Goal: Task Accomplishment & Management: Use online tool/utility

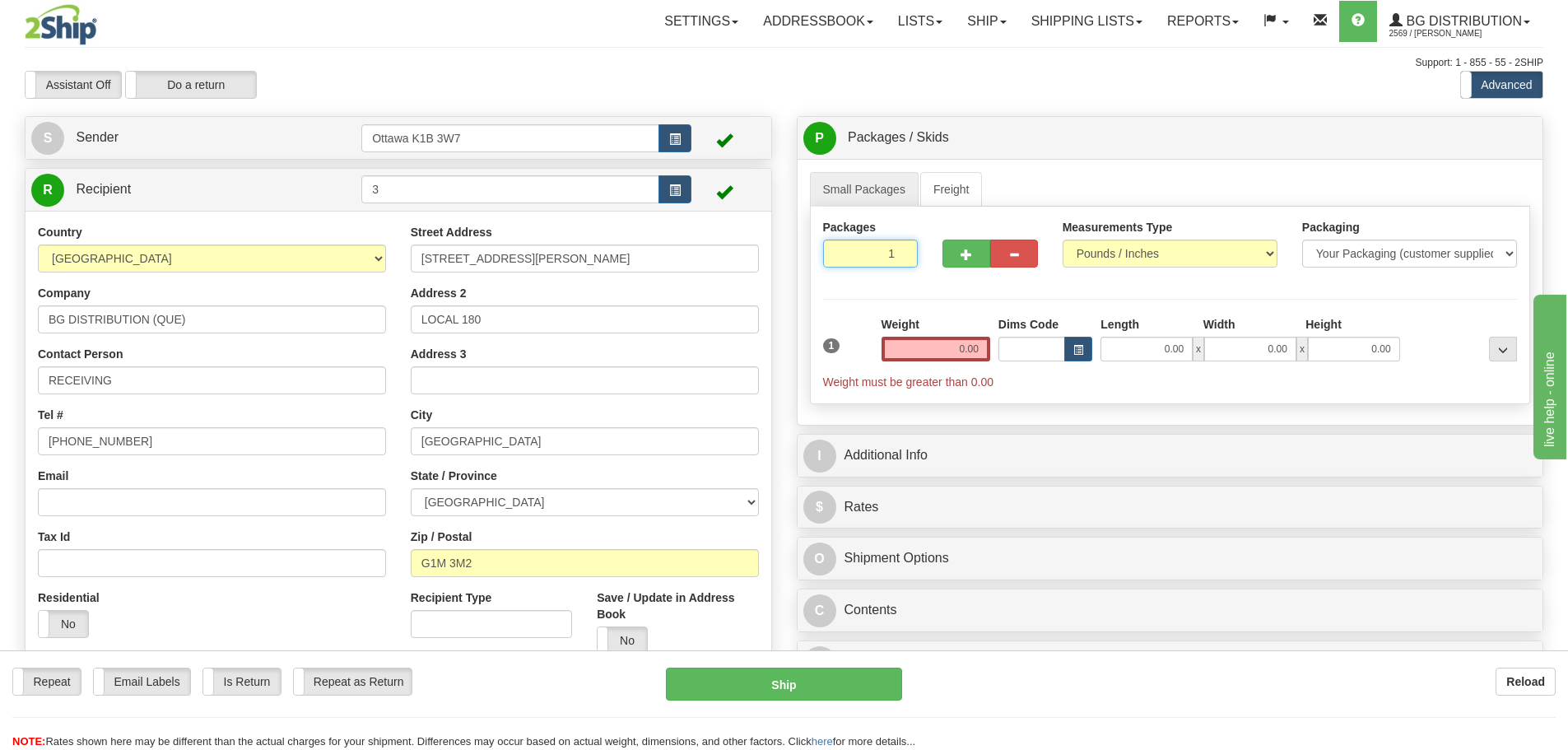
drag, startPoint x: 851, startPoint y: 249, endPoint x: 1036, endPoint y: 328, distance: 201.2
click at [963, 304] on div "Packages 1 1 Measurements Type" at bounding box center [1170, 306] width 721 height 198
type input "5"
click at [1025, 299] on div "Packages 5 1 Measurements Type" at bounding box center [1170, 306] width 721 height 198
click at [1479, 137] on span "Pack / Skid Level" at bounding box center [1490, 137] width 76 height 11
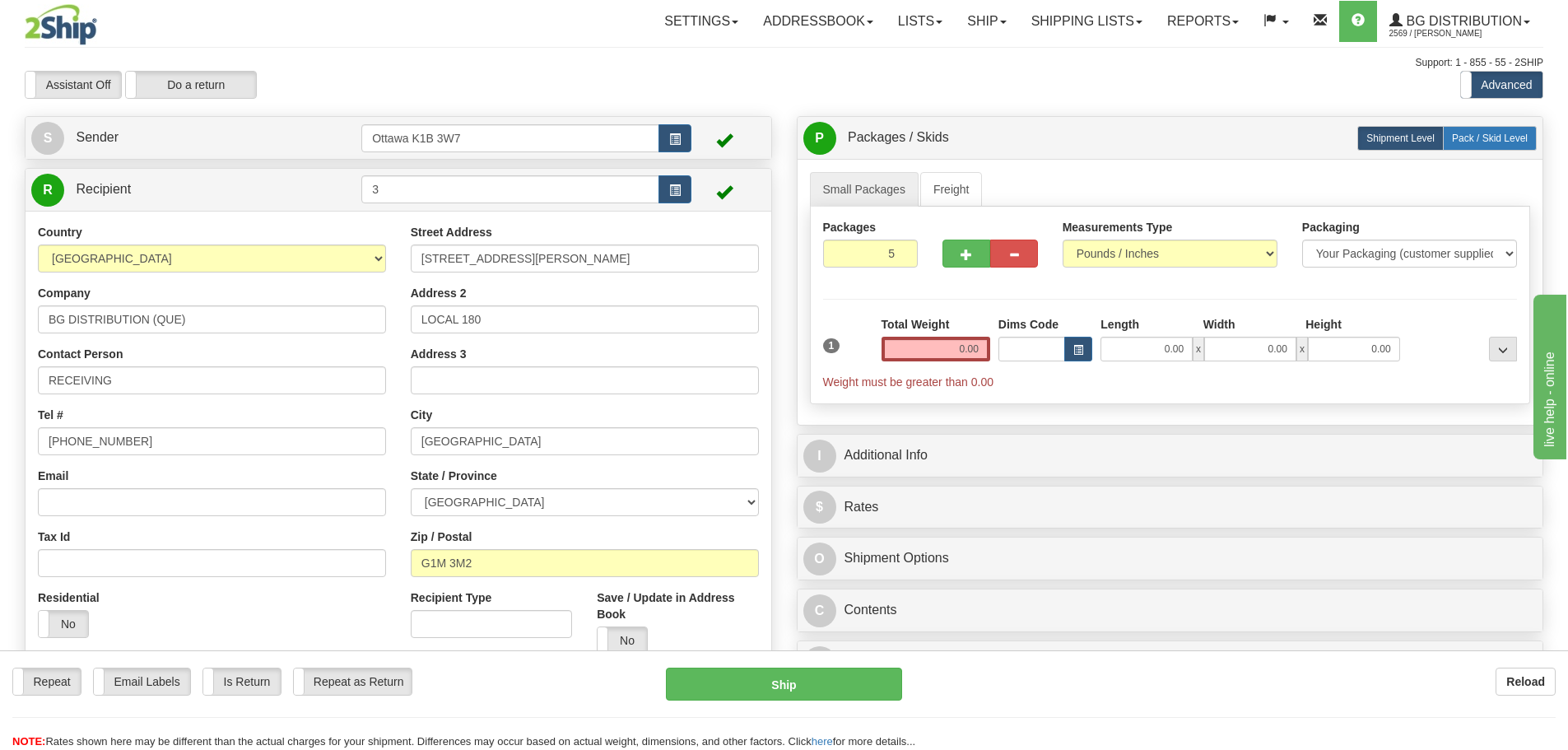
radio input "true"
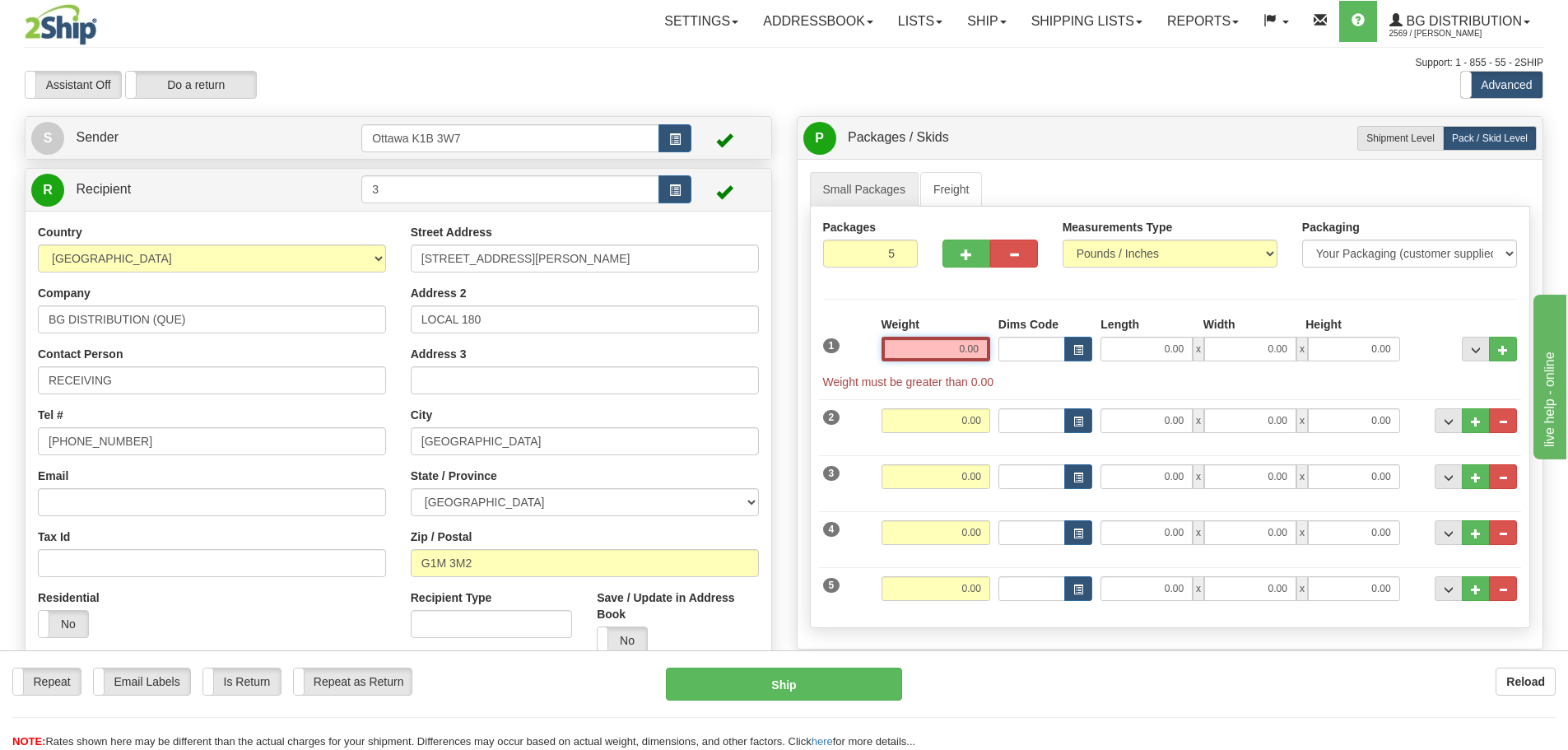
click at [943, 349] on input "0.00" at bounding box center [936, 349] width 109 height 25
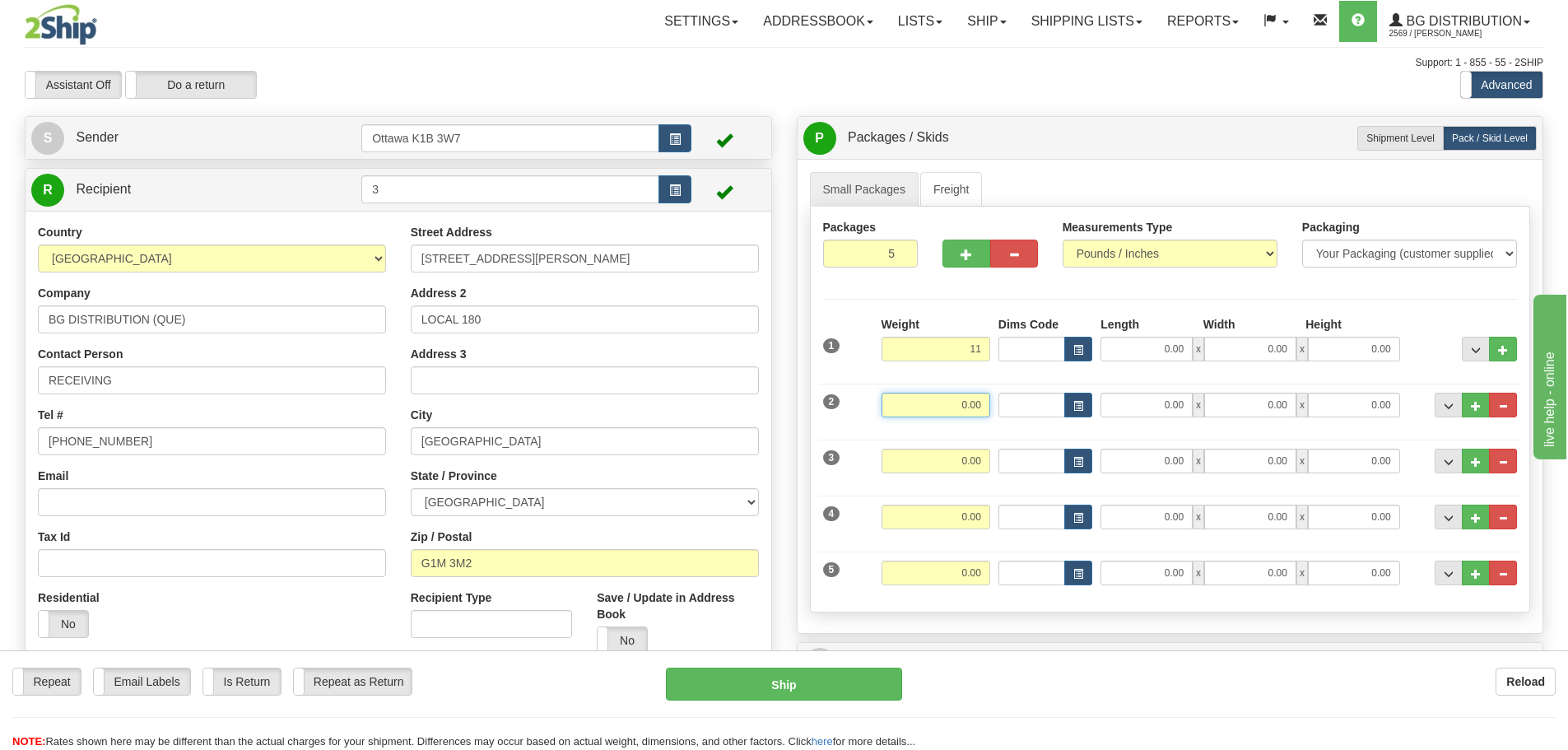
type input "11.00"
click at [969, 410] on input "0.00" at bounding box center [936, 405] width 109 height 25
type input "21.00"
drag, startPoint x: 971, startPoint y: 469, endPoint x: 980, endPoint y: 466, distance: 9.5
click at [971, 469] on input "0.00" at bounding box center [936, 461] width 109 height 25
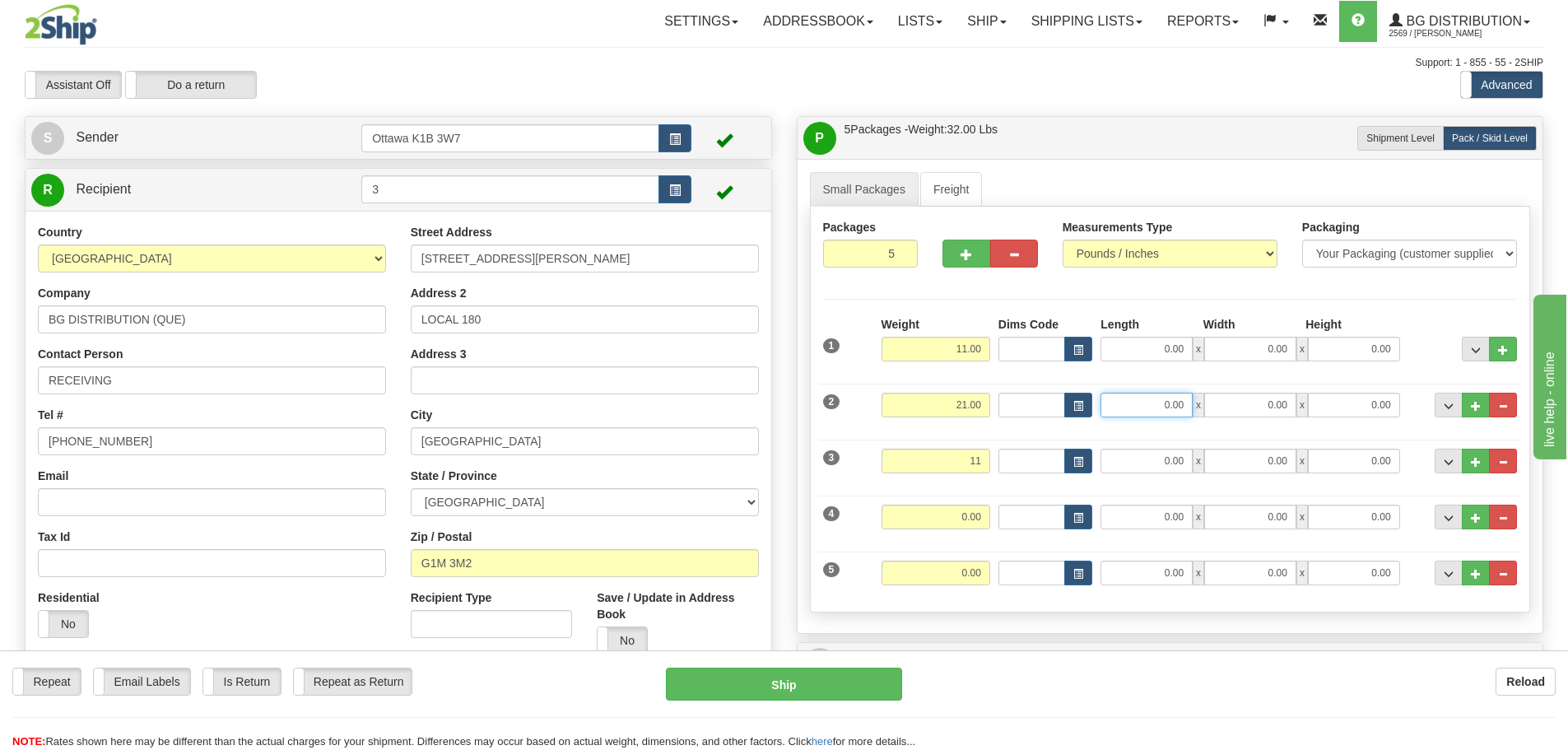
type input "11.00"
click at [1154, 405] on input "0.00" at bounding box center [1146, 405] width 92 height 25
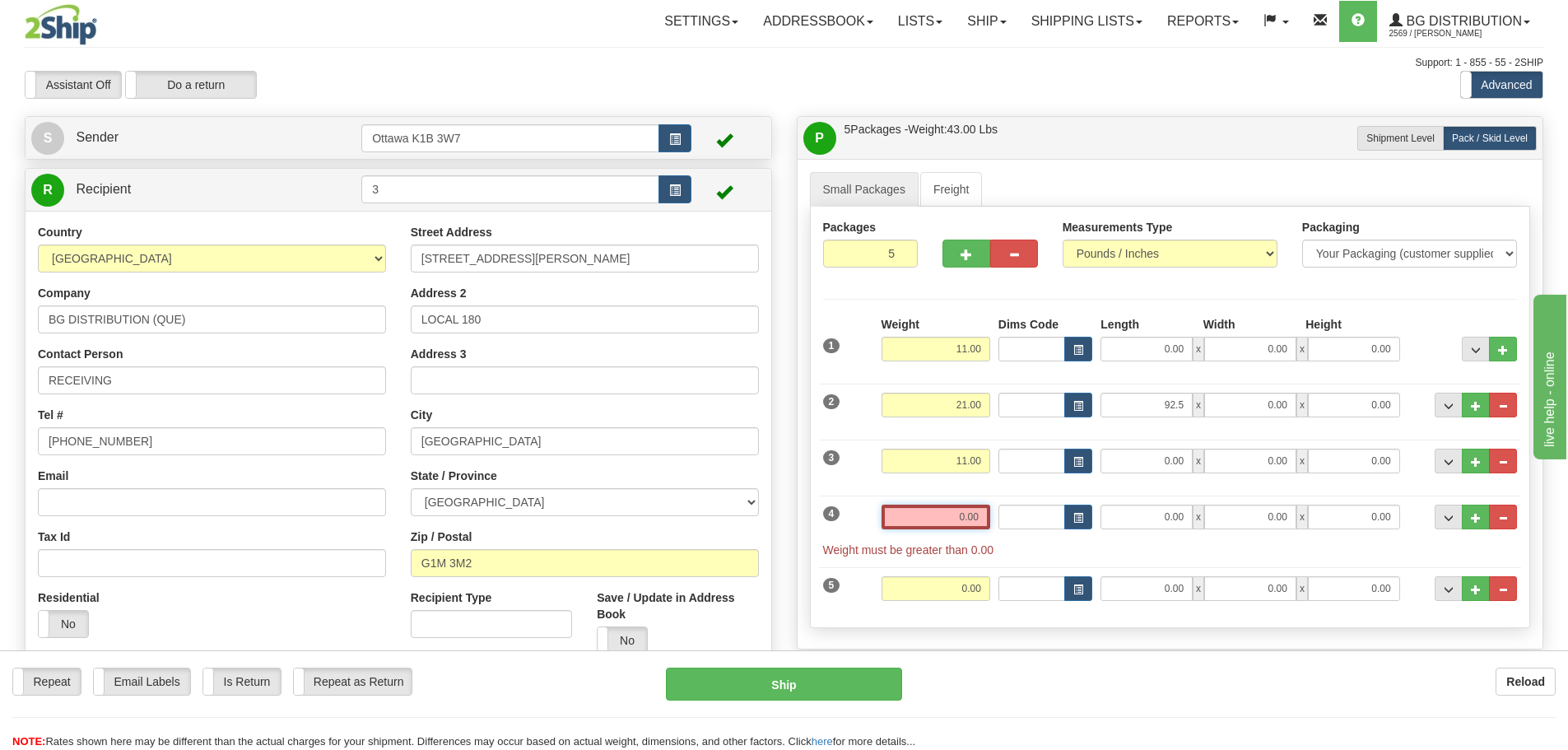
type input "92.50"
click at [924, 512] on input "0.00" at bounding box center [936, 517] width 109 height 25
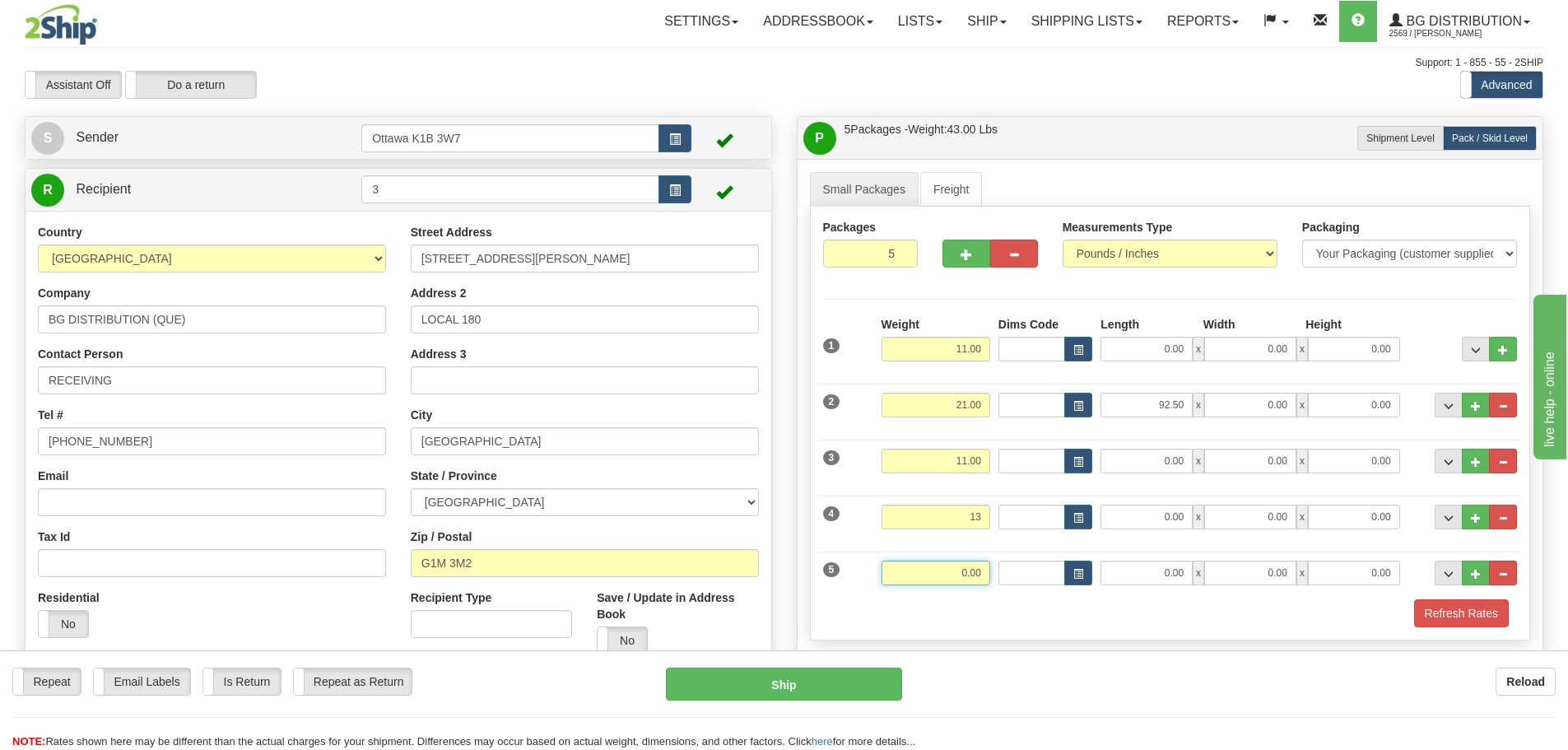
type input "13.00"
click at [973, 581] on input "0.00" at bounding box center [936, 573] width 109 height 25
click at [1424, 619] on button "Refresh Rates" at bounding box center [1462, 613] width 94 height 28
type input "28.00"
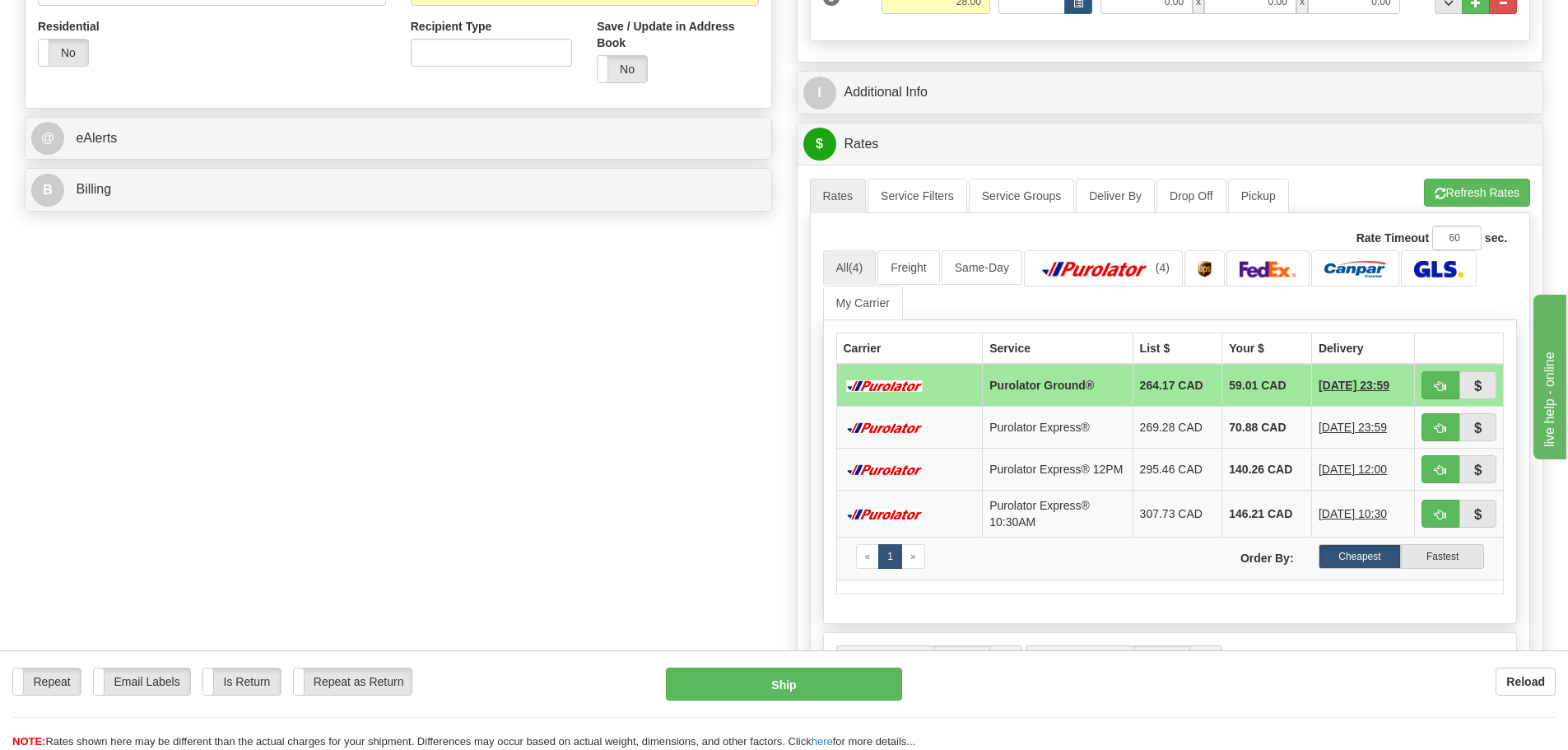
scroll to position [576, 0]
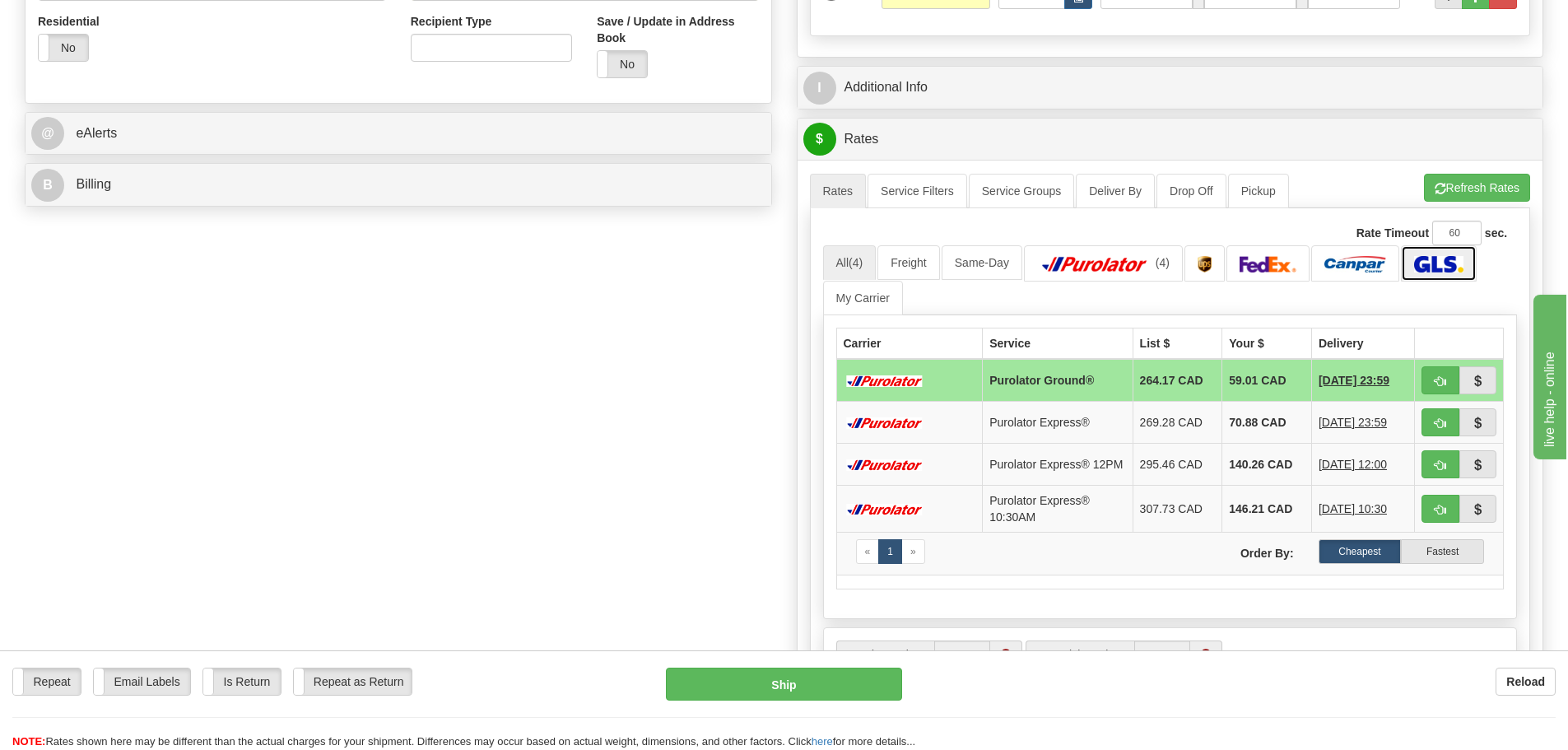
click at [1445, 266] on img at bounding box center [1438, 264] width 49 height 16
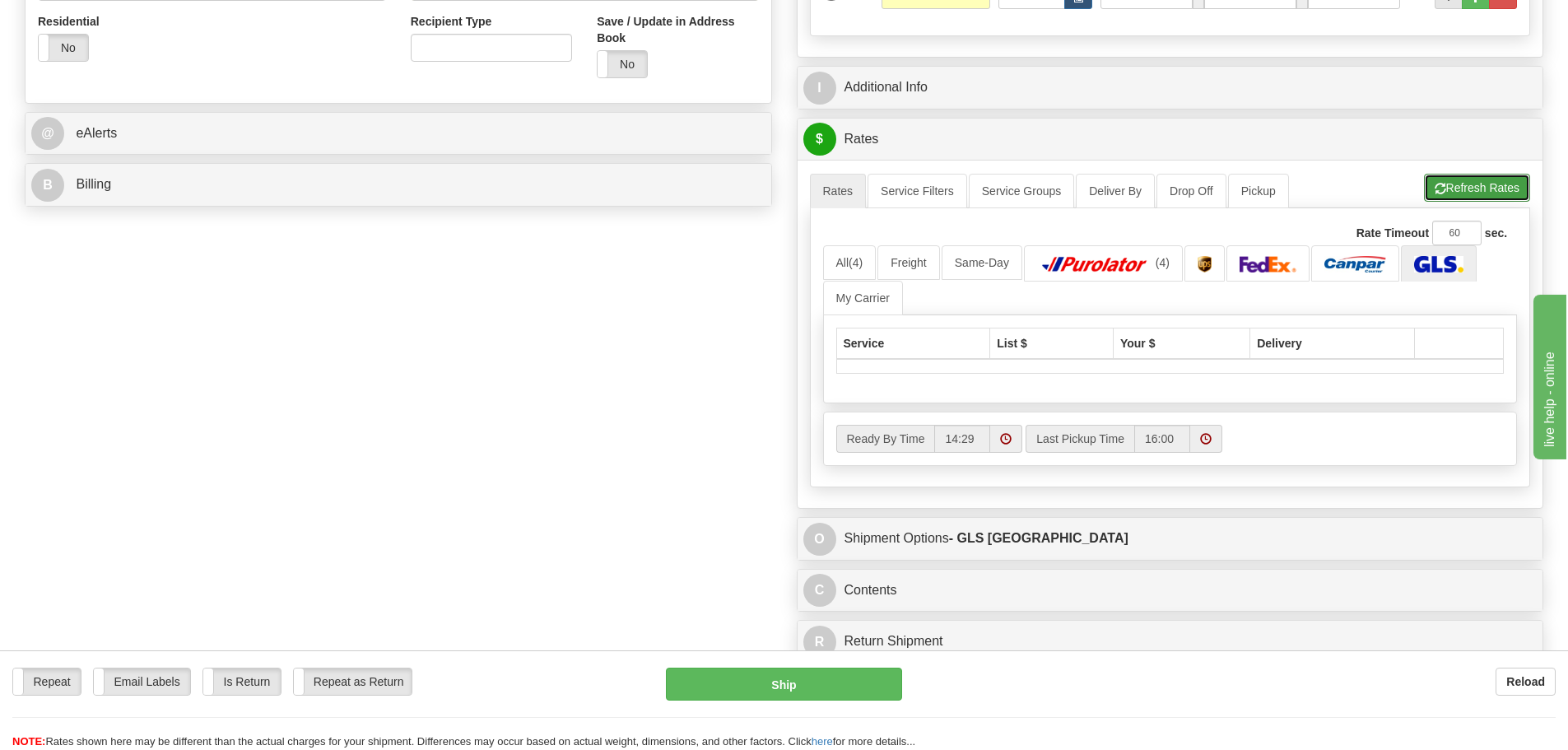
click at [1453, 181] on button "Refresh Rates" at bounding box center [1478, 187] width 106 height 28
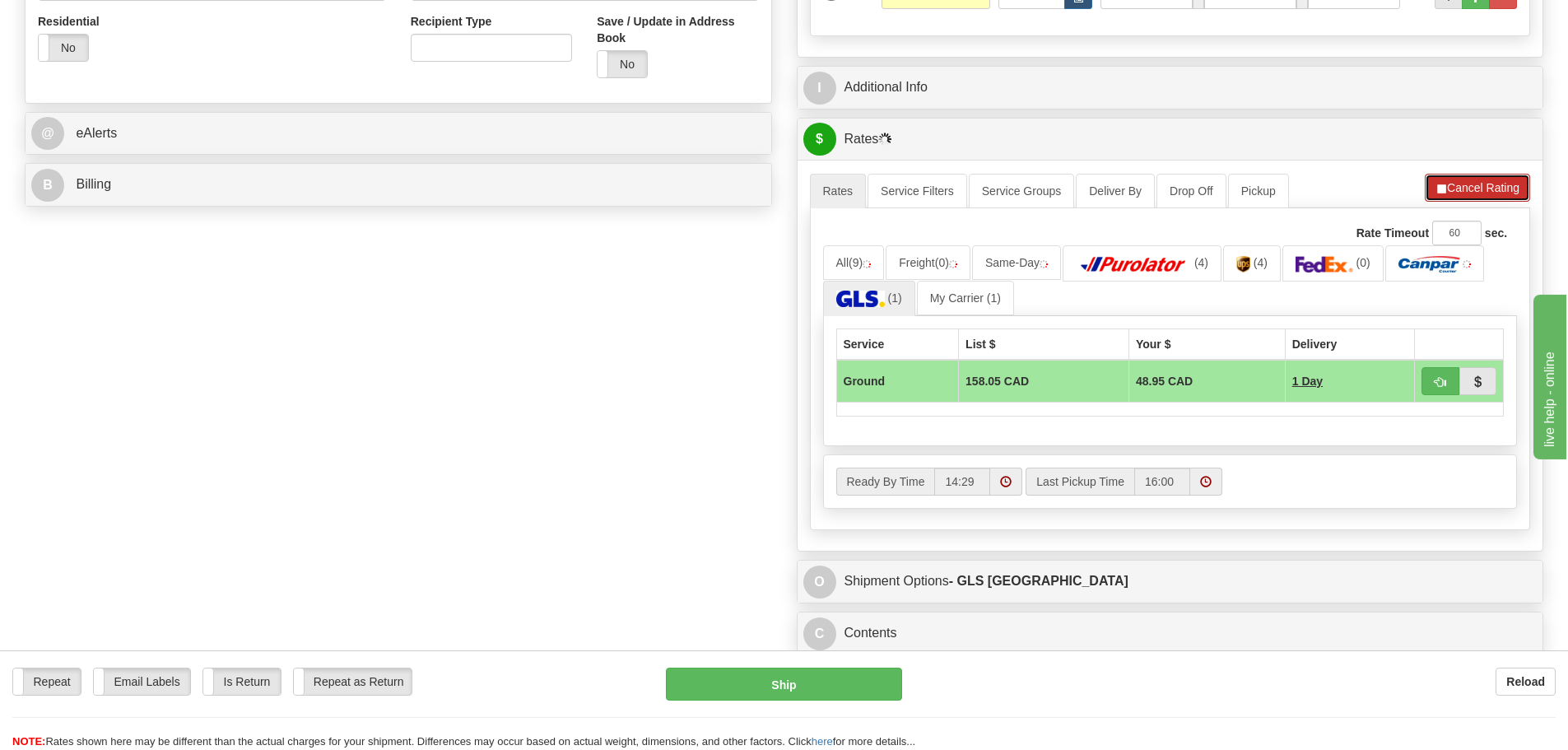
click at [1446, 195] on button "Cancel Rating" at bounding box center [1478, 187] width 106 height 28
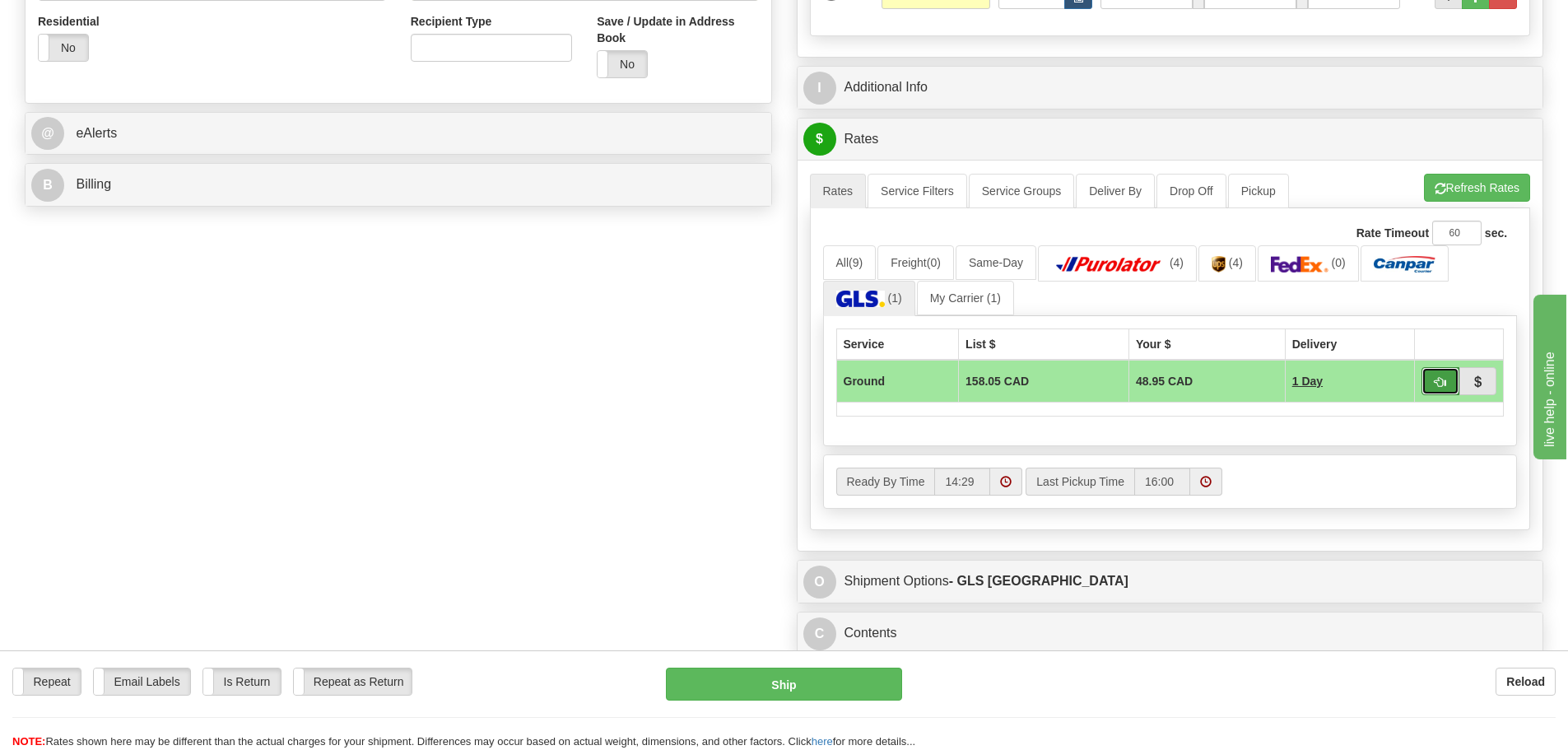
click at [1440, 379] on span "button" at bounding box center [1440, 382] width 11 height 10
type input "1"
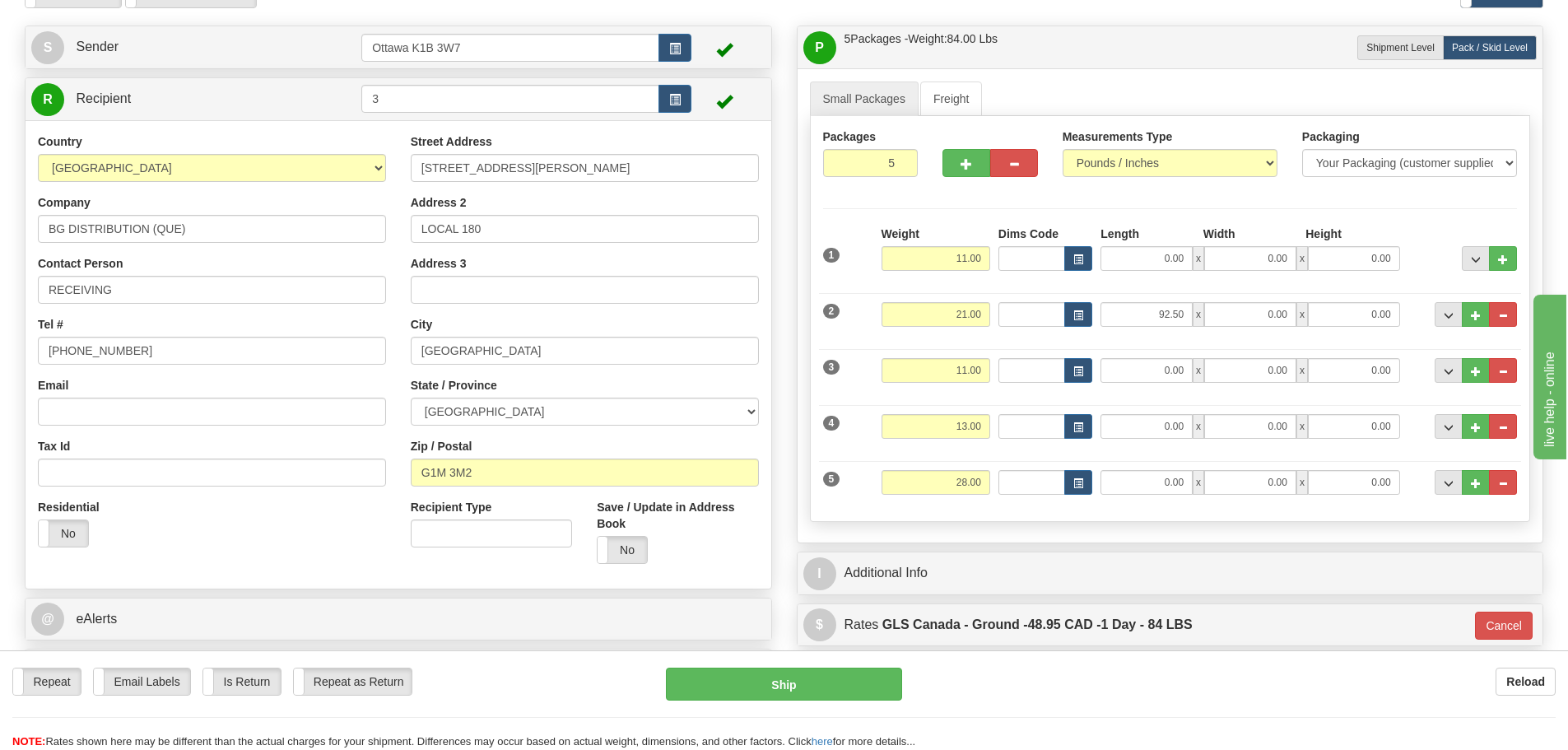
scroll to position [82, 0]
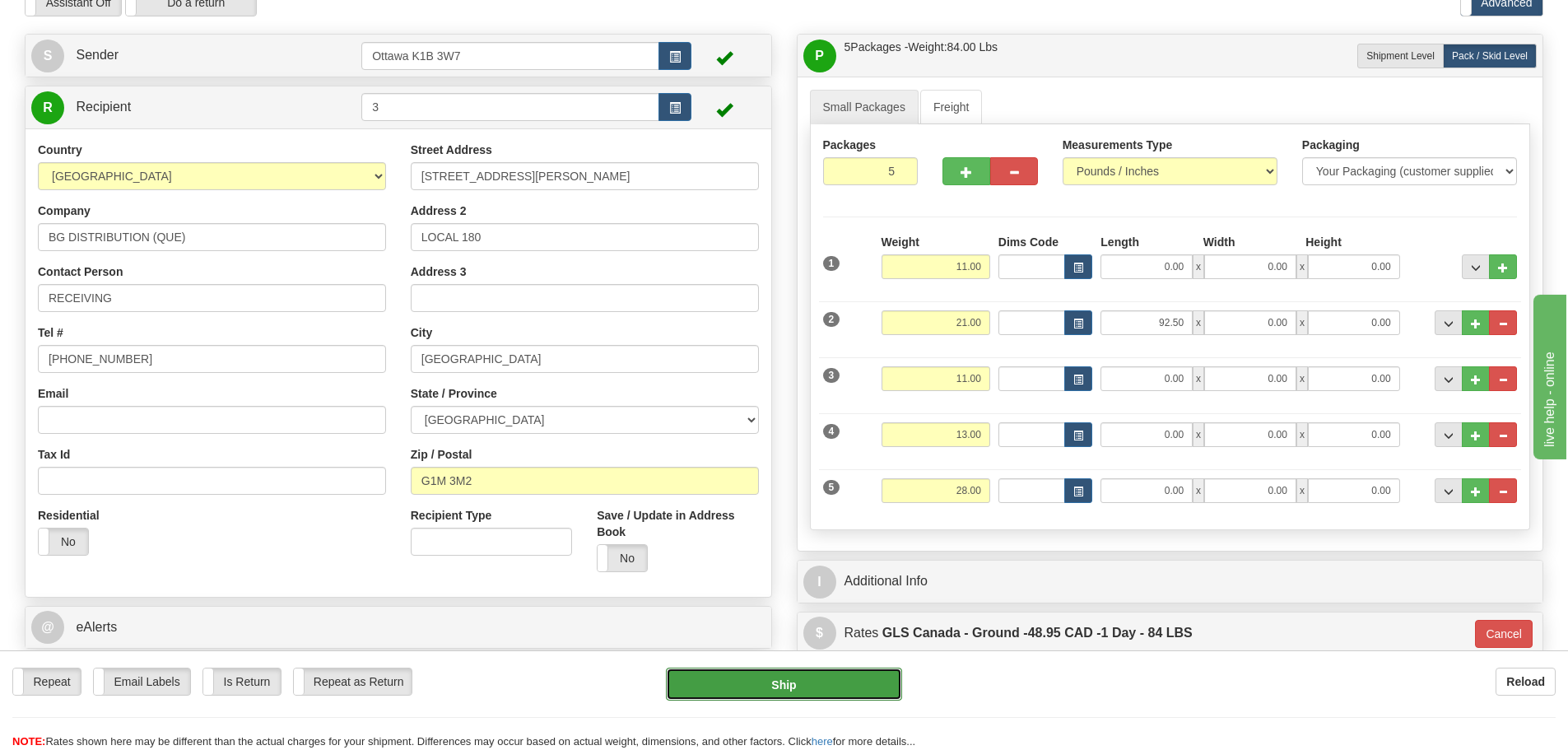
click at [802, 699] on button "Ship" at bounding box center [784, 685] width 236 height 33
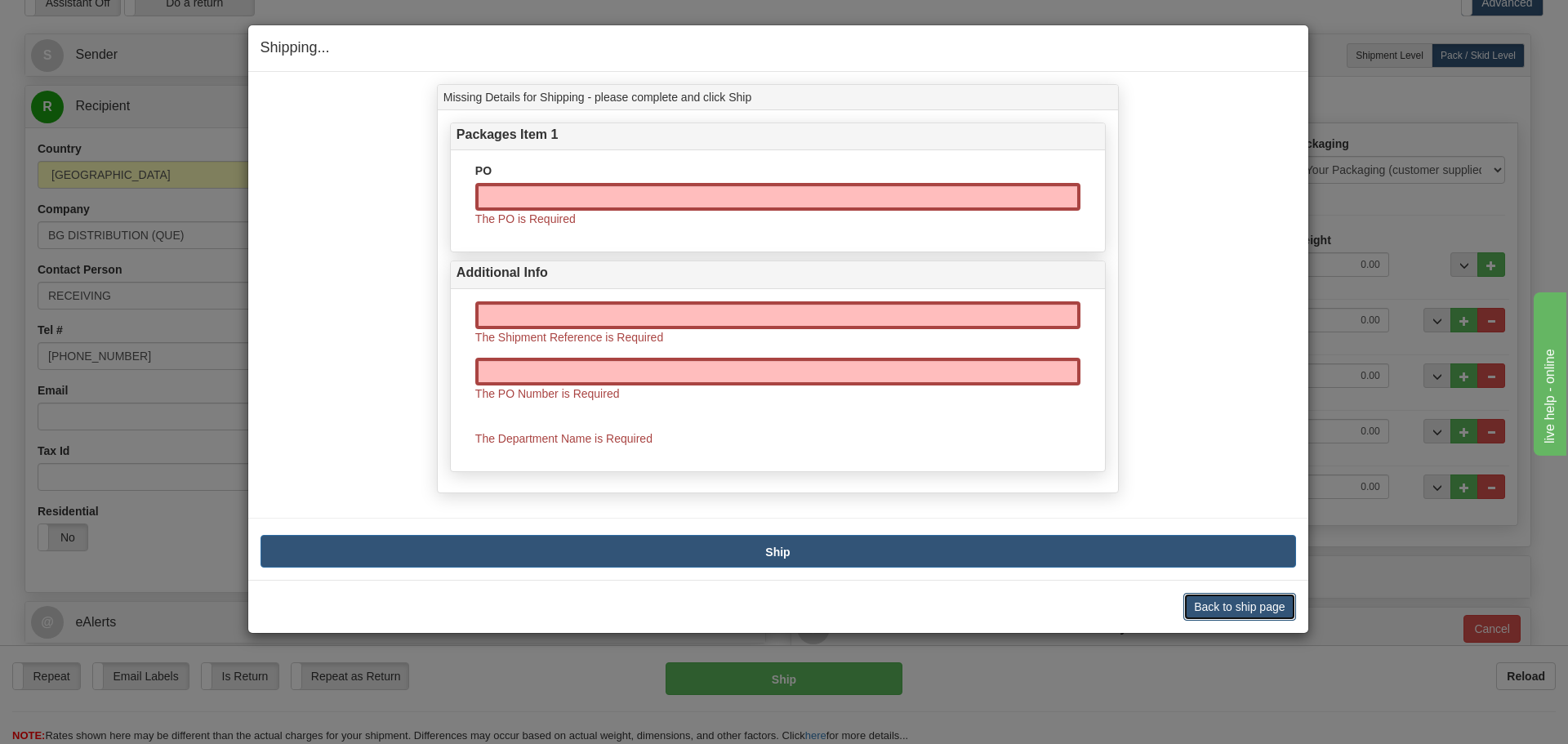
click at [1239, 610] on button "Back to ship page" at bounding box center [1238, 607] width 112 height 28
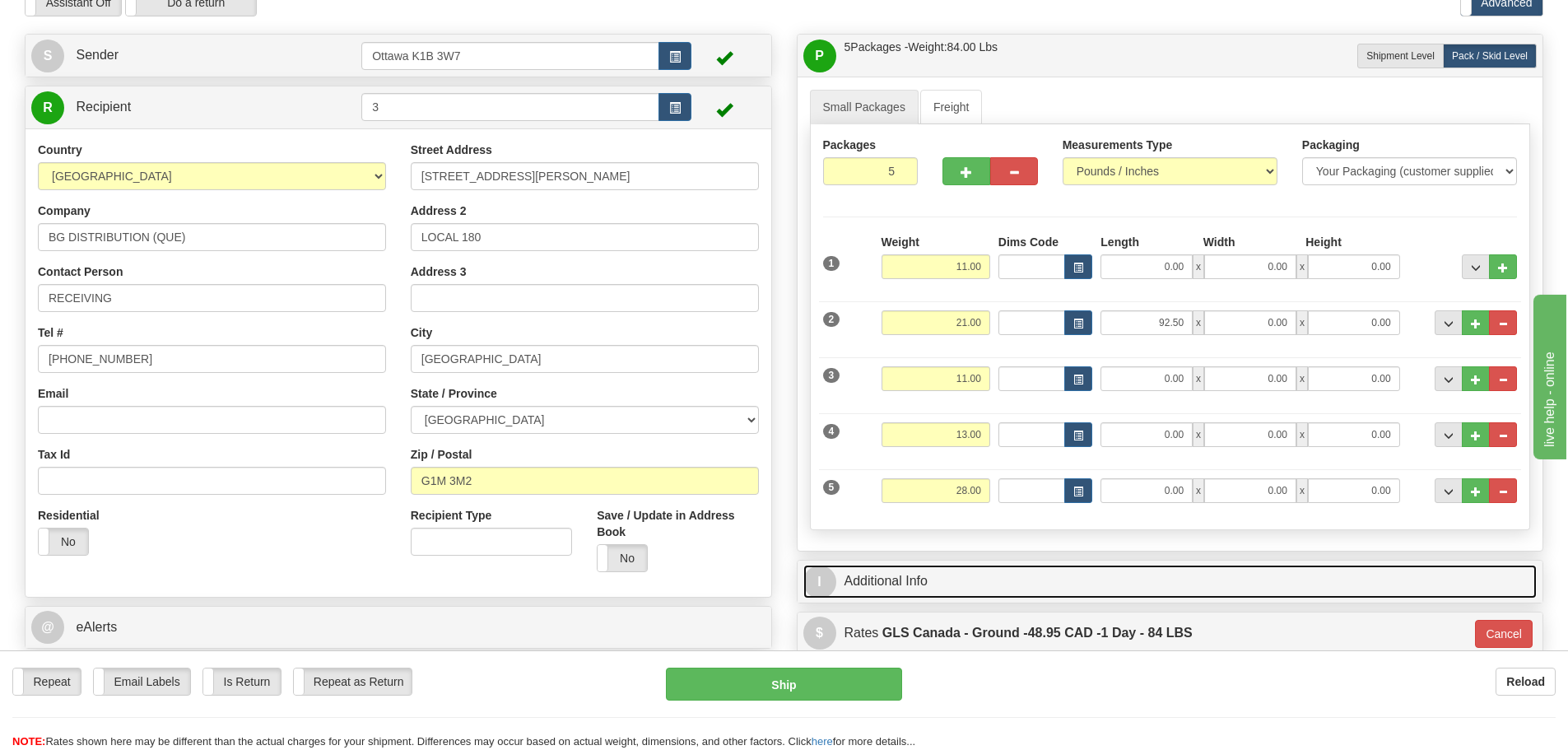
click at [1215, 581] on link "I Additional Info" at bounding box center [1170, 582] width 734 height 34
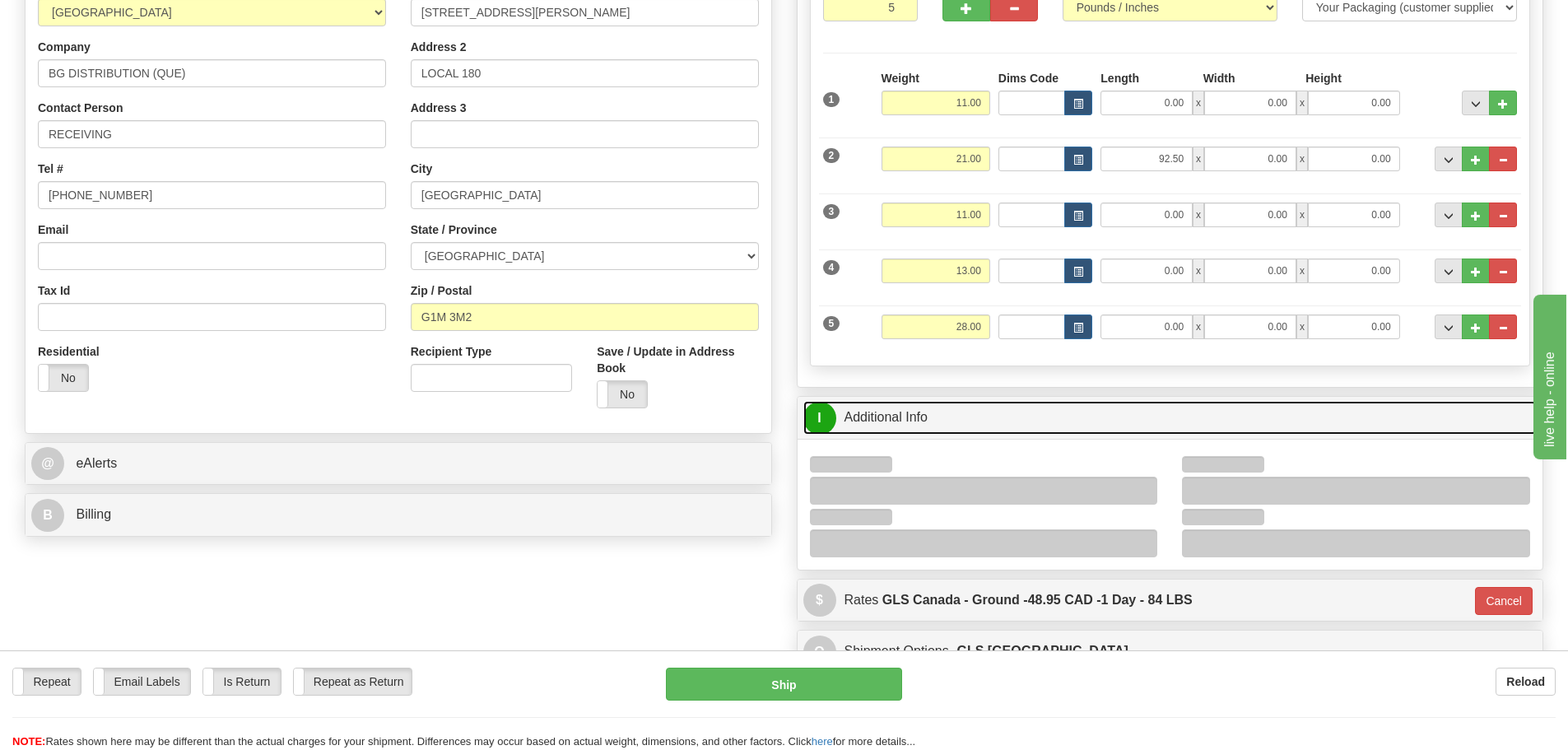
scroll to position [247, 0]
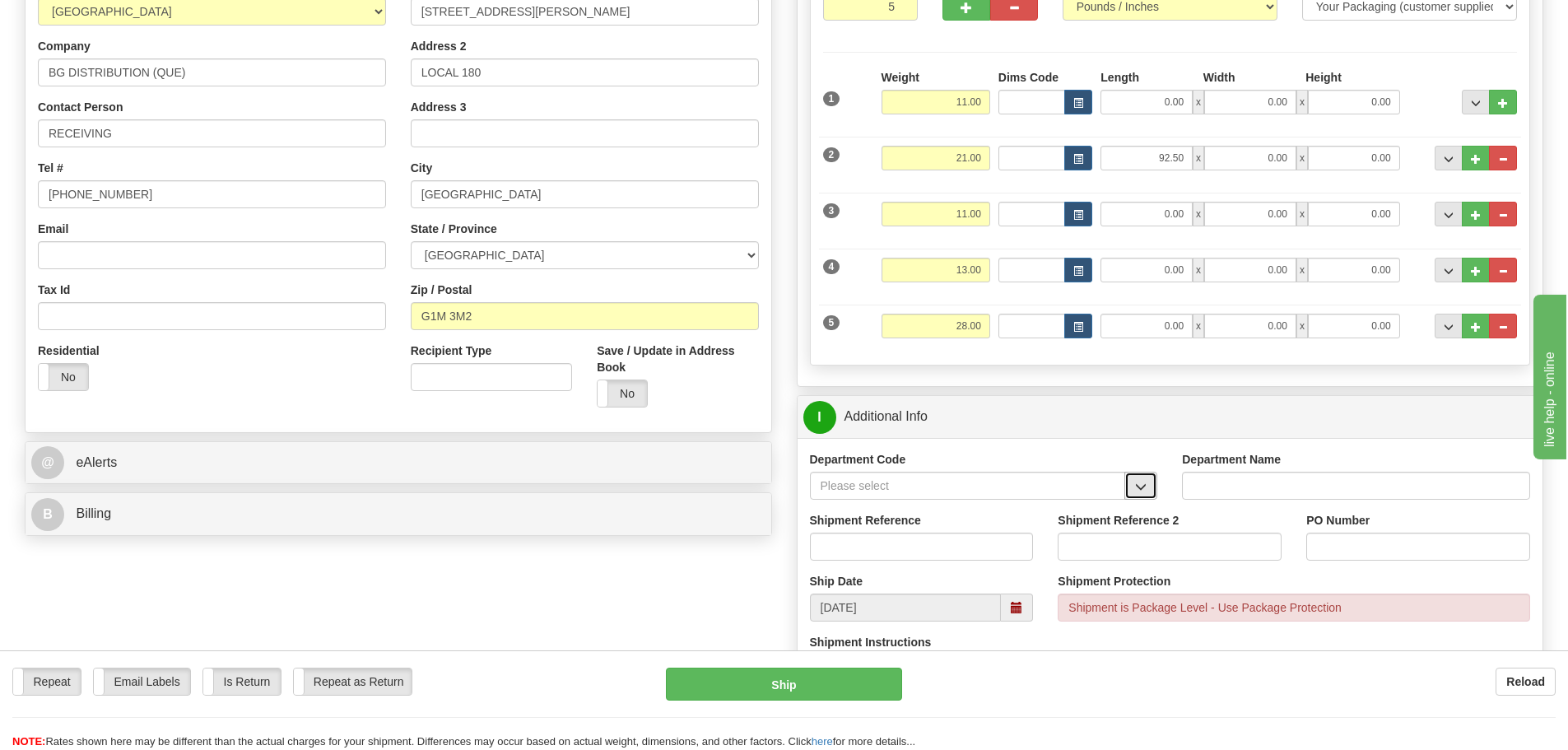
click at [1138, 485] on span "button" at bounding box center [1140, 487] width 11 height 10
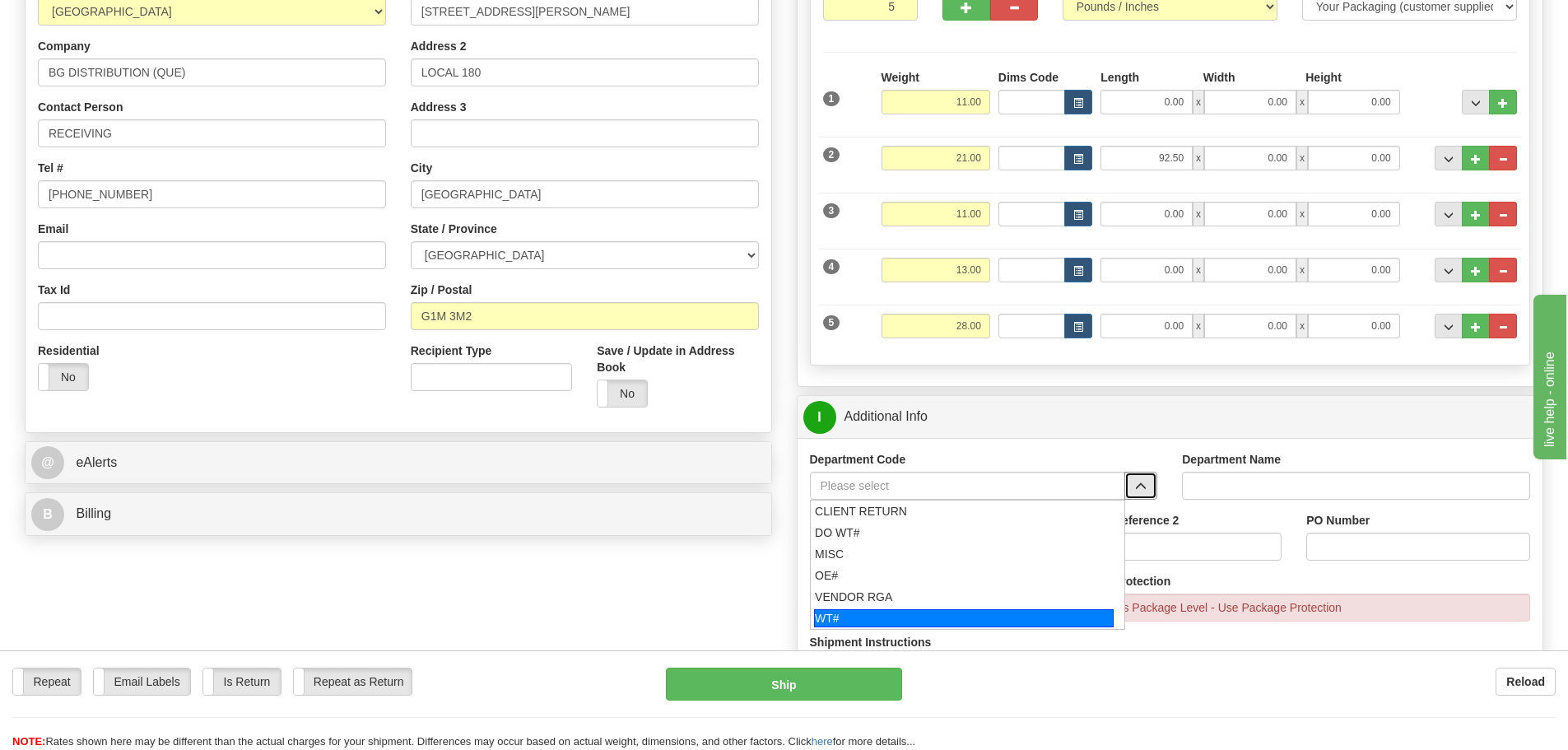
click at [925, 618] on div "WT#" at bounding box center [963, 618] width 300 height 18
type input "WT#"
type input "WAREHOUSE TRANSFERS"
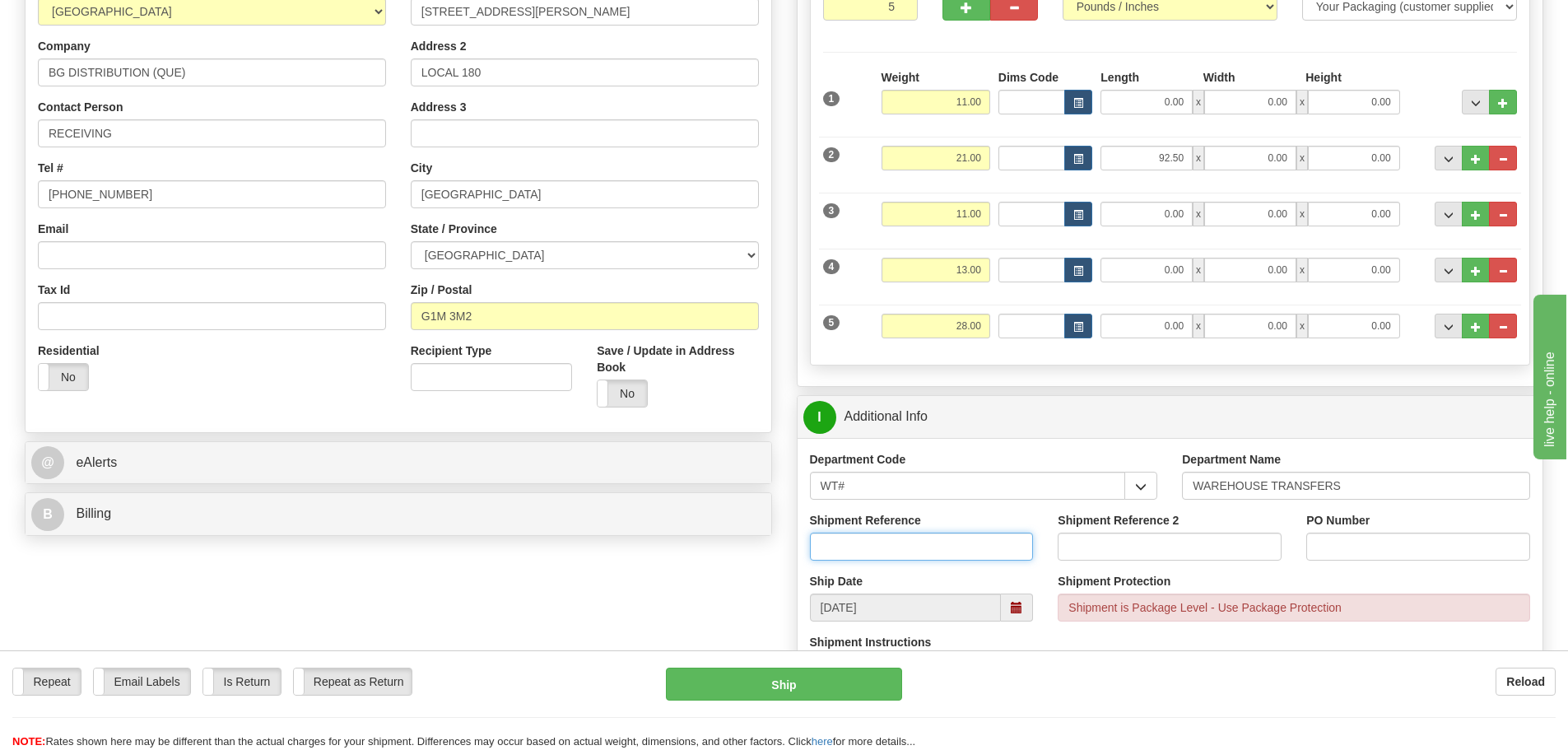
click at [927, 555] on input "Shipment Reference" at bounding box center [921, 546] width 224 height 28
type input "166281-00"
click at [1123, 542] on input "Shipment Reference 2" at bounding box center [1170, 546] width 224 height 28
type input "166304-00"
click at [1407, 547] on input "PO Number" at bounding box center [1418, 546] width 224 height 28
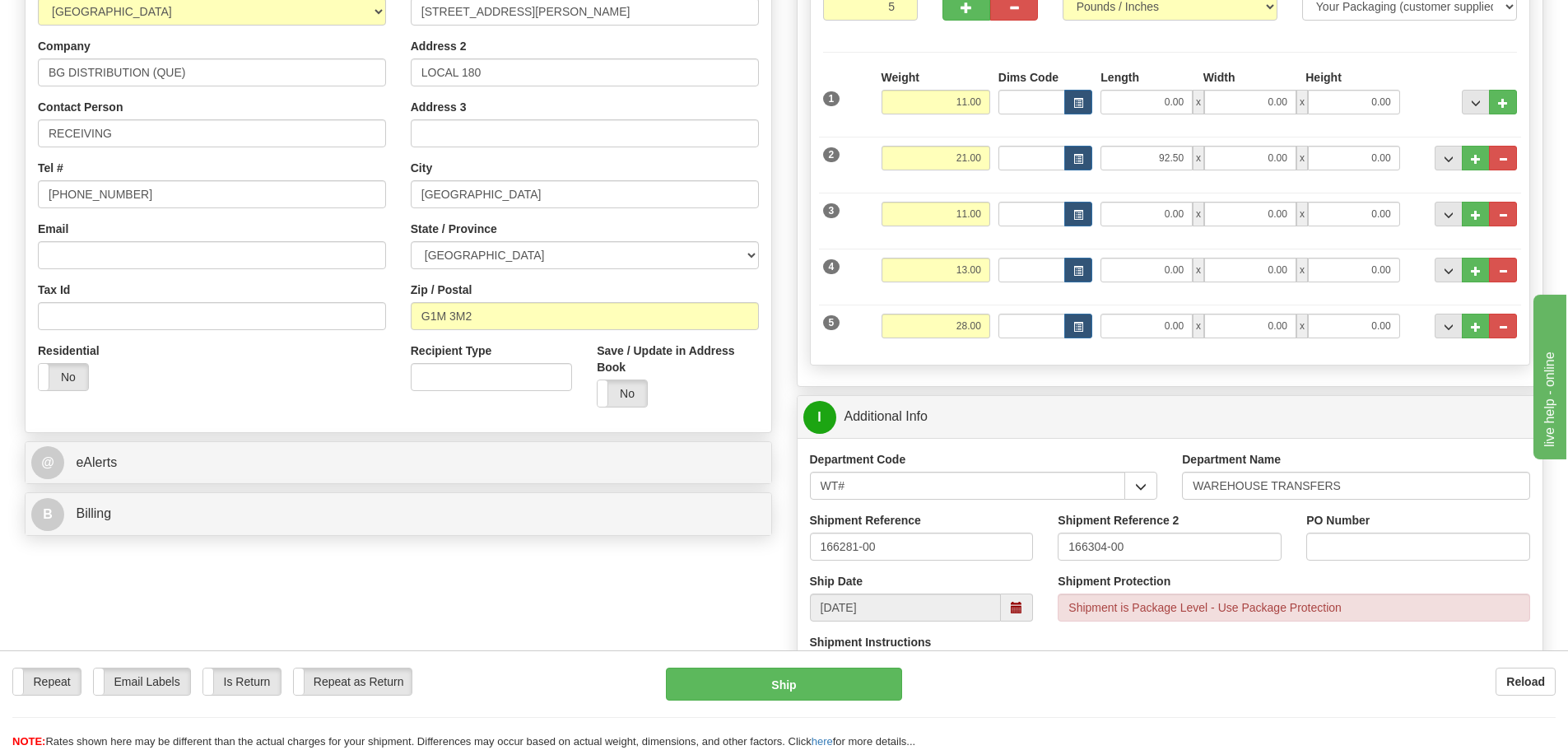
click at [1360, 565] on div "PO Number" at bounding box center [1419, 542] width 249 height 61
click at [1360, 558] on input "PO Number" at bounding box center [1418, 546] width 224 height 28
type input "N/A"
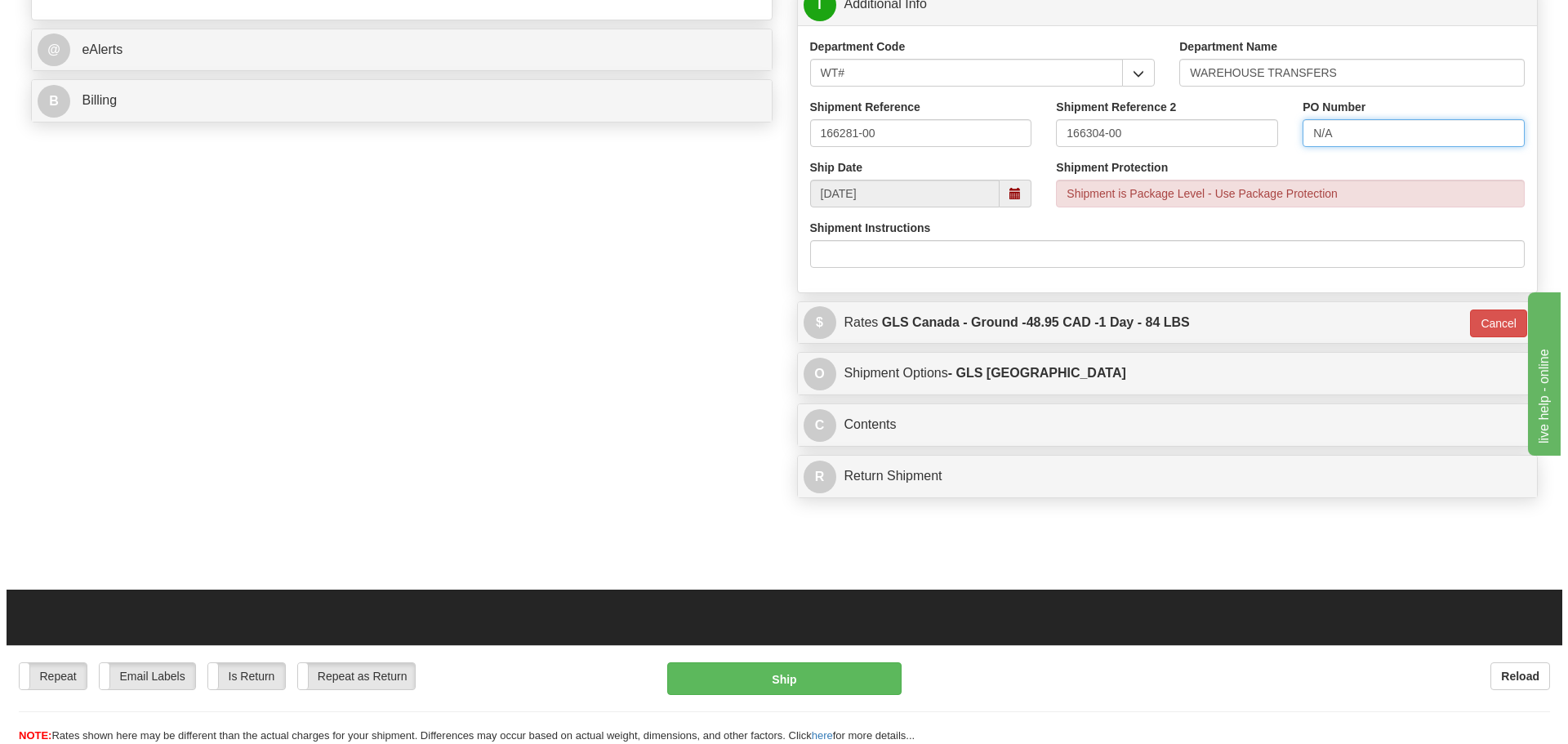
scroll to position [408, 0]
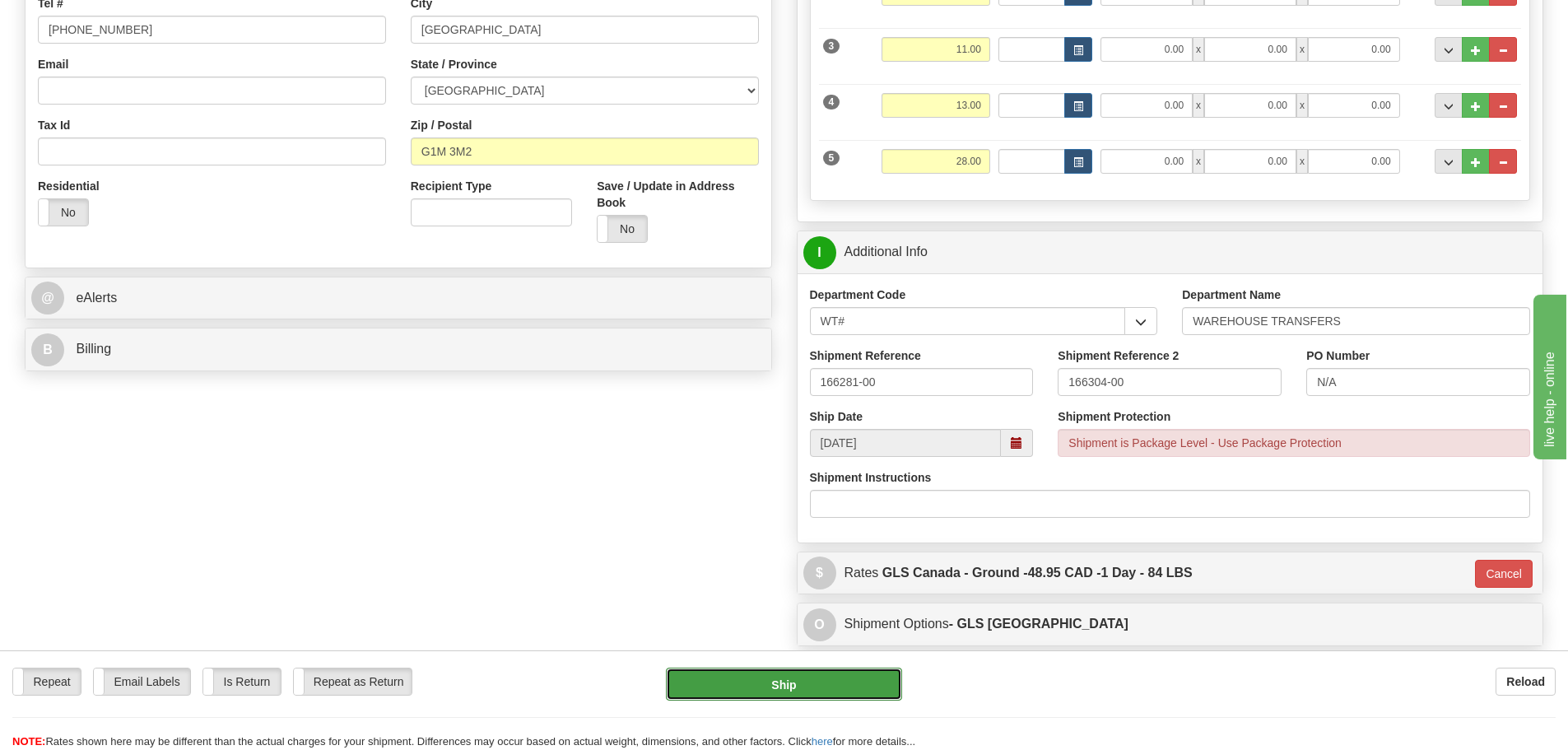
click at [866, 684] on button "Ship" at bounding box center [784, 685] width 236 height 33
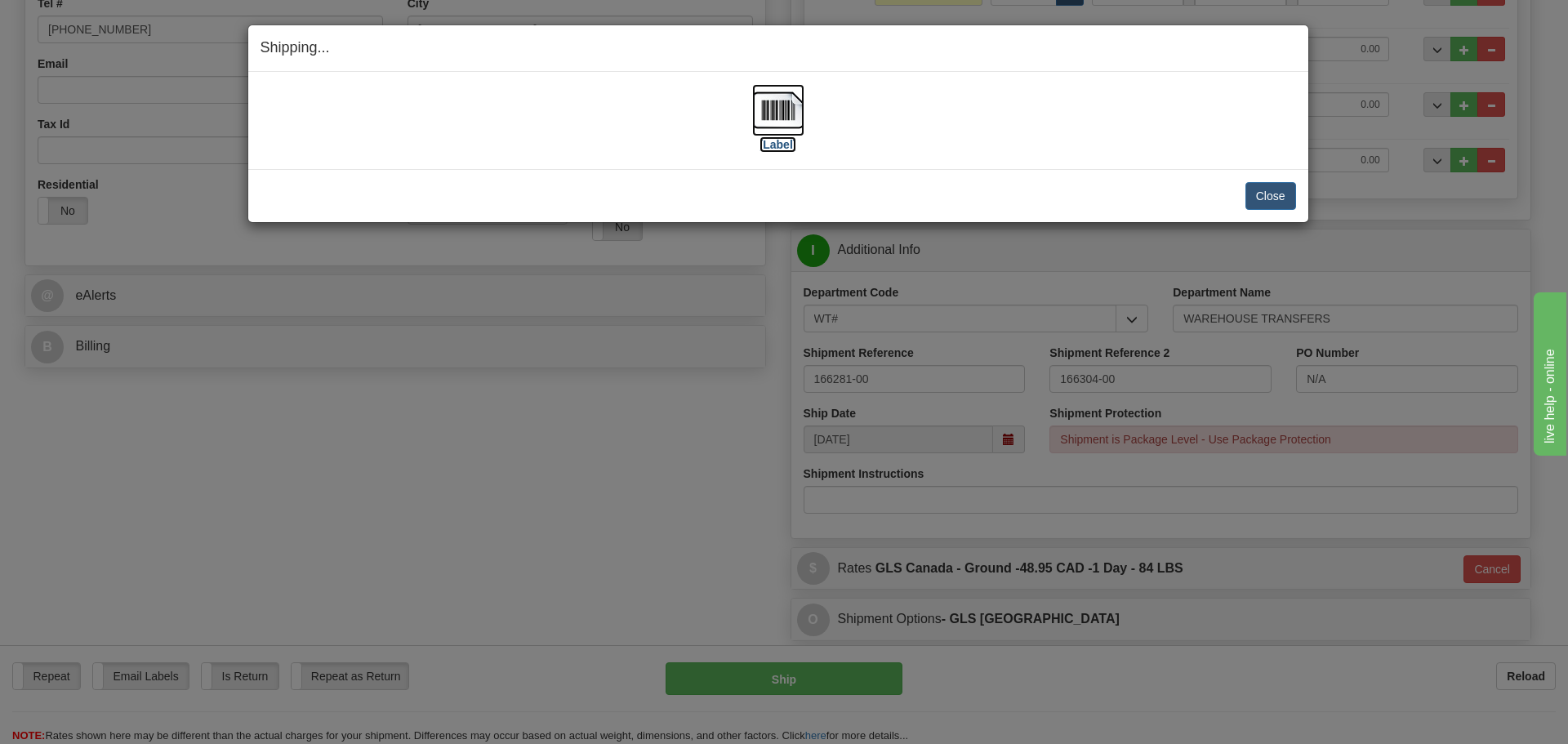
click at [770, 147] on label "[Label]" at bounding box center [778, 144] width 37 height 16
